Goal: Information Seeking & Learning: Check status

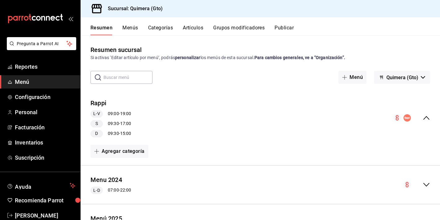
click at [49, 17] on icon "mailbox folders" at bounding box center [48, 18] width 4 height 5
click at [37, 73] on link "Reportes" at bounding box center [40, 66] width 80 height 13
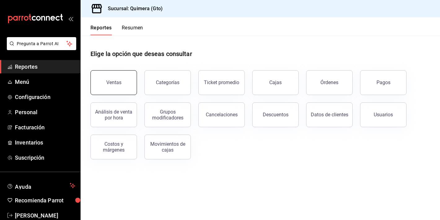
click at [122, 94] on button "Ventas" at bounding box center [114, 82] width 46 height 25
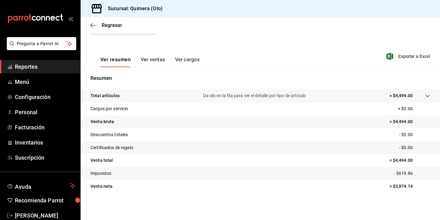
click at [156, 65] on button "Ver ventas" at bounding box center [153, 62] width 24 height 11
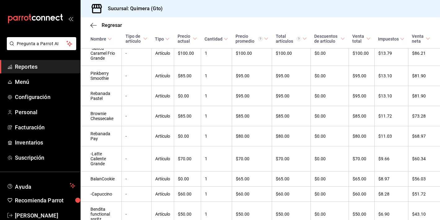
scroll to position [451, 0]
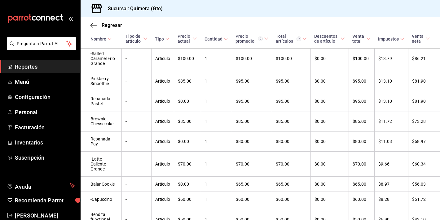
click at [42, 16] on icon "mailbox folders" at bounding box center [43, 18] width 4 height 5
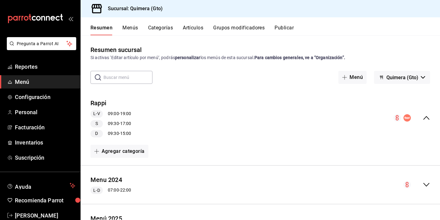
click at [125, 35] on div "Resumen Menús Categorías Artículos Grupos modificadores Publicar Resumen sucurs…" at bounding box center [261, 118] width 360 height 203
click at [128, 31] on button "Menús" at bounding box center [129, 30] width 15 height 11
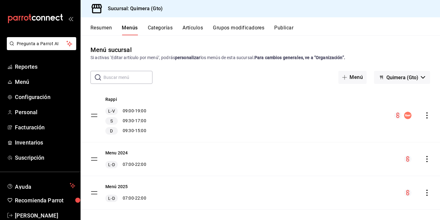
click at [110, 29] on button "Resumen" at bounding box center [101, 30] width 21 height 11
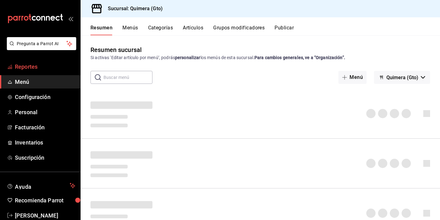
click at [37, 64] on span "Reportes" at bounding box center [45, 67] width 60 height 8
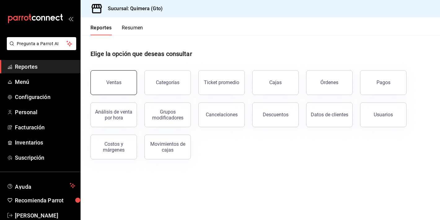
click at [128, 90] on button "Ventas" at bounding box center [114, 82] width 46 height 25
